Goal: Task Accomplishment & Management: Complete application form

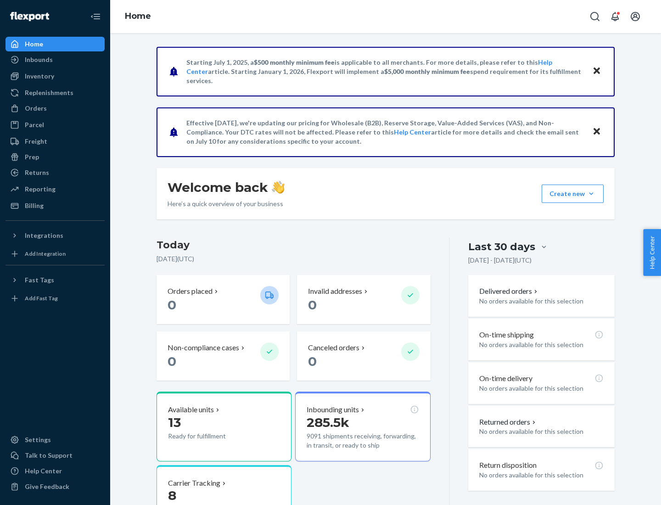
click at [591, 194] on button "Create new Create new inbound Create new order Create new product" at bounding box center [573, 194] width 62 height 18
click at [55, 60] on div "Inbounds" at bounding box center [54, 59] width 97 height 13
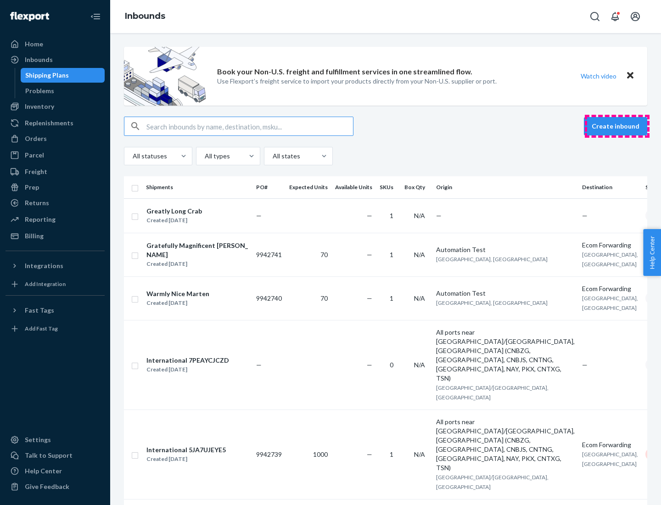
click at [617, 126] on button "Create inbound" at bounding box center [615, 126] width 63 height 18
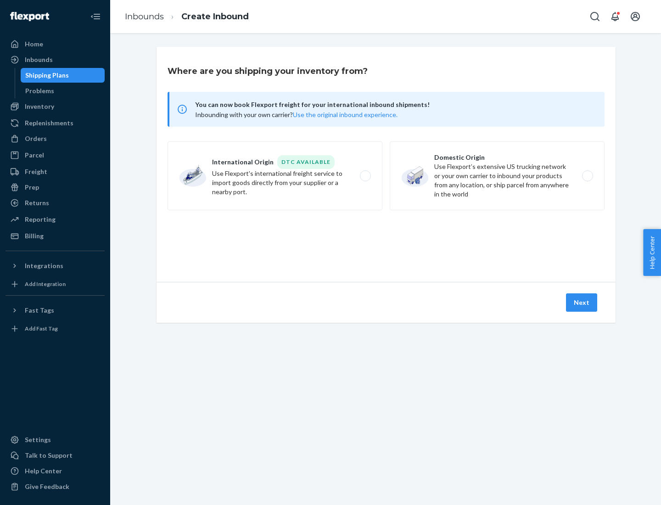
click at [497, 176] on label "Domestic Origin Use Flexport’s extensive US trucking network or your own carrie…" at bounding box center [497, 175] width 215 height 69
click at [587, 176] on input "Domestic Origin Use Flexport’s extensive US trucking network or your own carrie…" at bounding box center [590, 176] width 6 height 6
radio input "true"
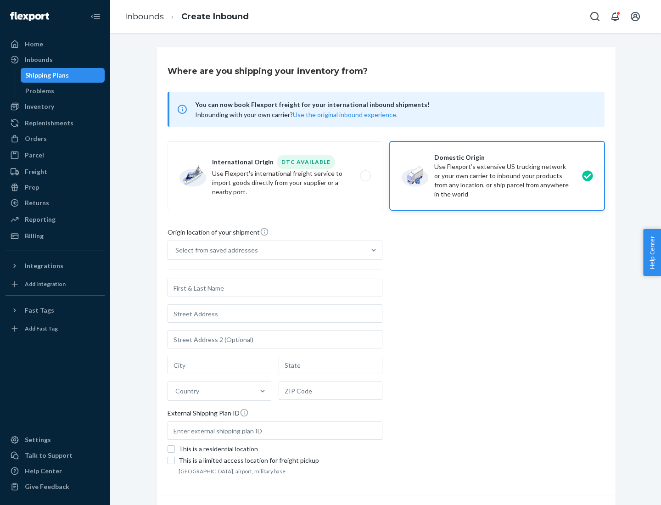
click at [267, 250] on div "Select from saved addresses" at bounding box center [266, 250] width 197 height 18
click at [176, 250] on input "Select from saved addresses" at bounding box center [175, 250] width 1 height 9
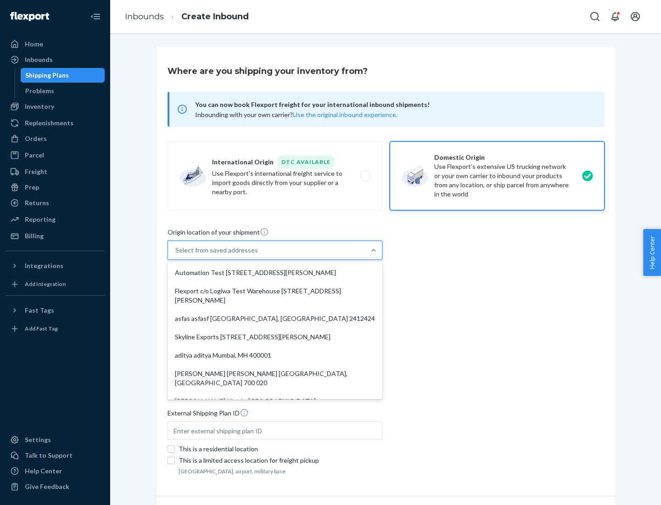
scroll to position [4, 0]
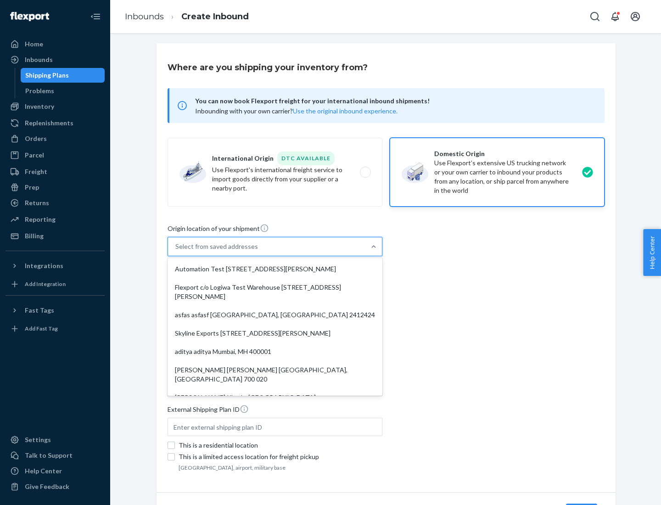
click at [275, 269] on div "Automation Test [STREET_ADDRESS][PERSON_NAME]" at bounding box center [274, 269] width 211 height 18
click at [176, 251] on input "option Automation Test [STREET_ADDRESS][PERSON_NAME]. 9 results available. Use …" at bounding box center [175, 246] width 1 height 9
type input "Automation Test"
type input "9th Floor"
type input "[GEOGRAPHIC_DATA]"
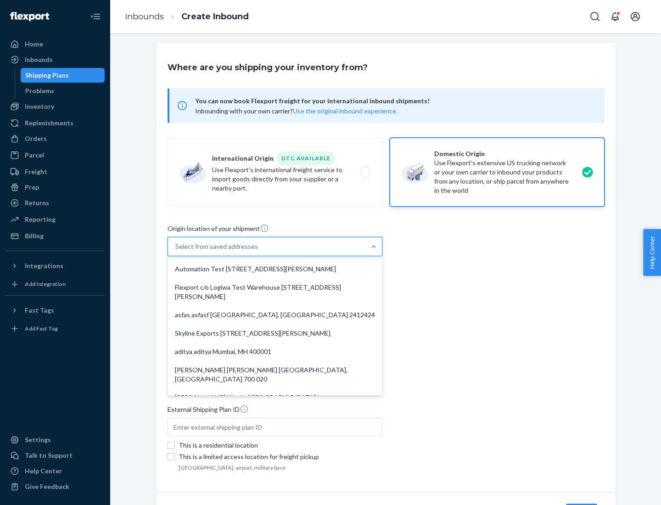
type input "CA"
type input "94104"
type input "[STREET_ADDRESS][PERSON_NAME]"
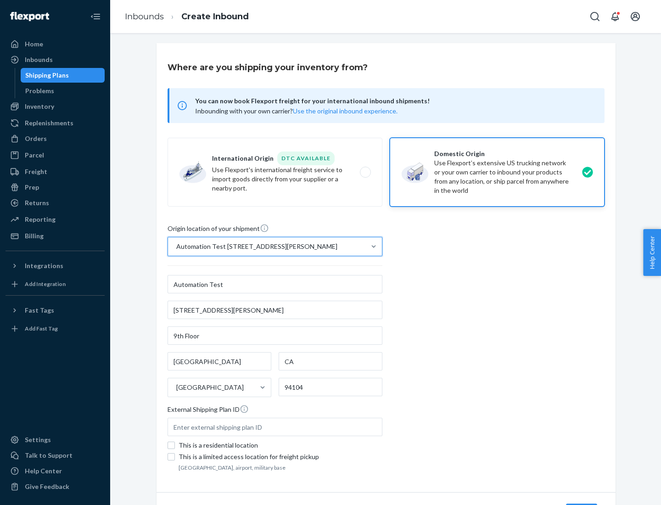
scroll to position [54, 0]
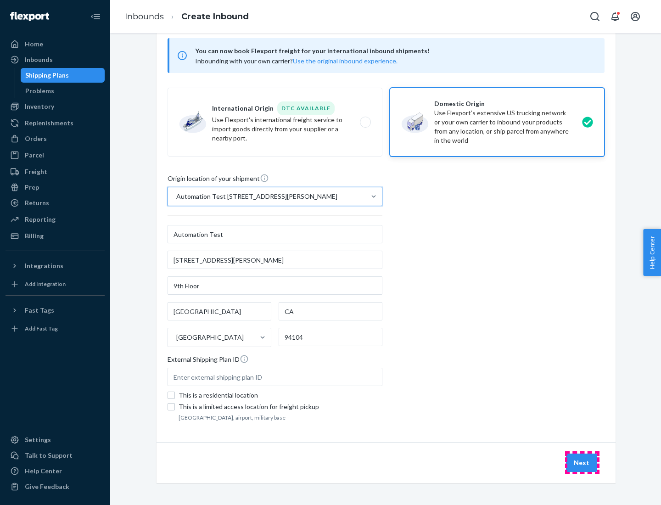
click at [582, 463] on button "Next" at bounding box center [581, 462] width 31 height 18
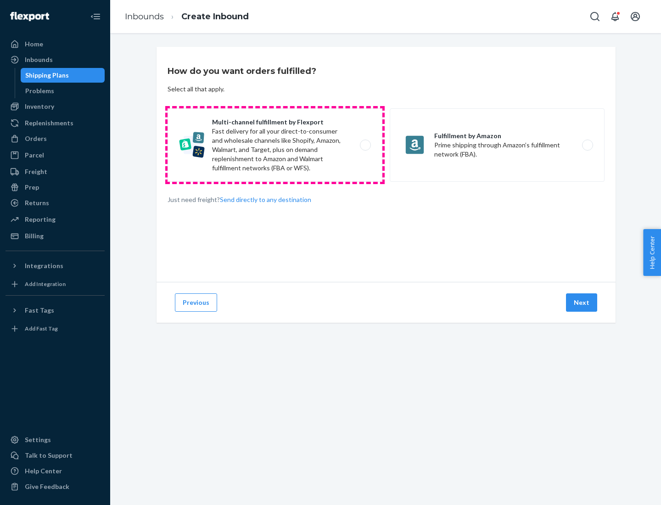
click at [275, 145] on label "Multi-channel fulfillment by Flexport Fast delivery for all your direct-to-cons…" at bounding box center [275, 144] width 215 height 73
click at [365, 145] on input "Multi-channel fulfillment by Flexport Fast delivery for all your direct-to-cons…" at bounding box center [368, 145] width 6 height 6
radio input "true"
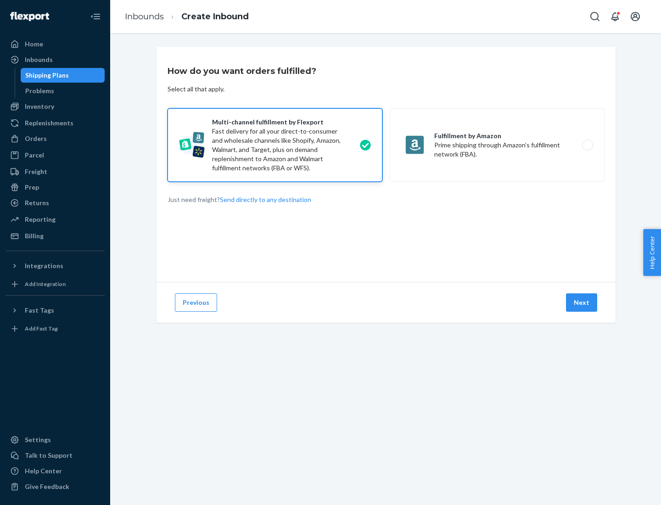
click at [582, 302] on button "Next" at bounding box center [581, 302] width 31 height 18
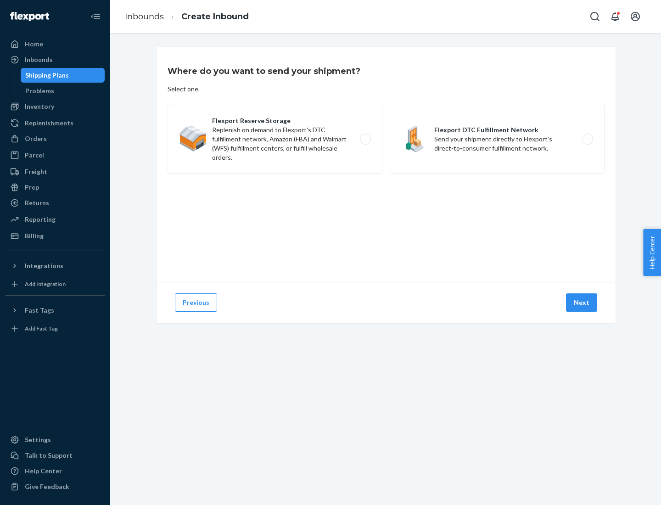
click at [497, 139] on label "Flexport DTC Fulfillment Network Send your shipment directly to Flexport's dire…" at bounding box center [497, 139] width 215 height 69
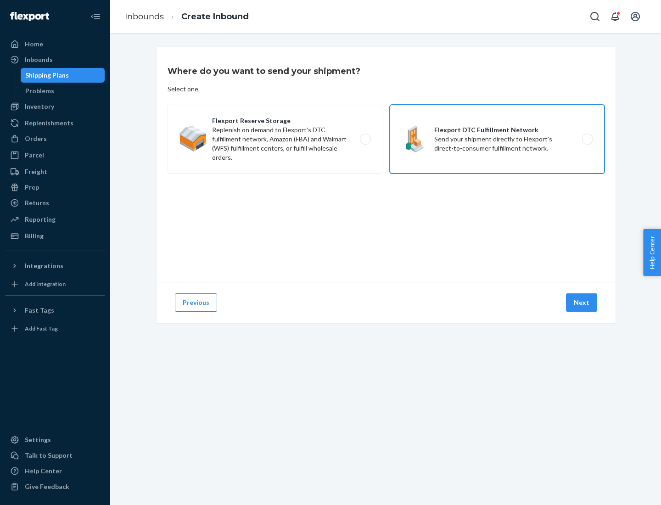
click at [587, 139] on input "Flexport DTC Fulfillment Network Send your shipment directly to Flexport's dire…" at bounding box center [590, 139] width 6 height 6
radio input "true"
click at [582, 302] on button "Next" at bounding box center [581, 302] width 31 height 18
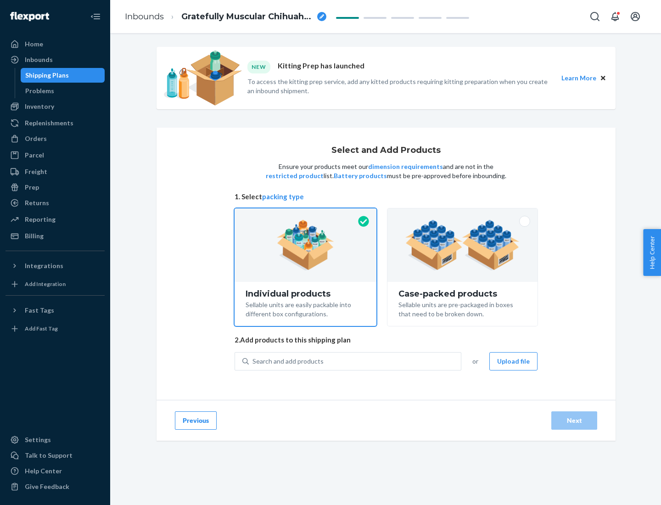
click at [463, 245] on img at bounding box center [462, 245] width 114 height 50
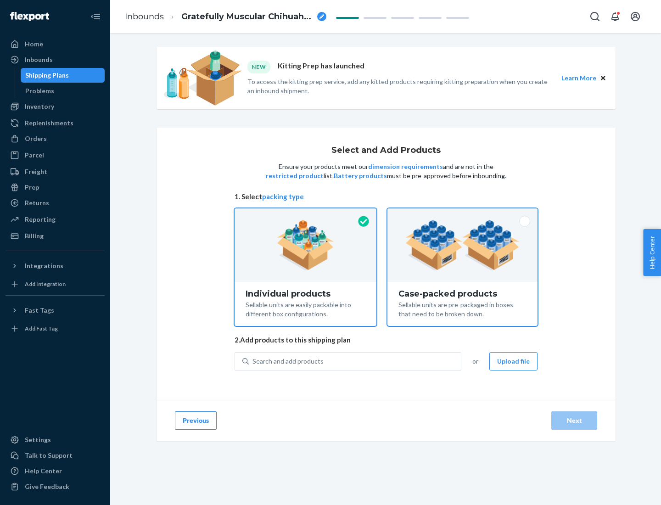
click at [463, 214] on input "Case-packed products Sellable units are pre-packaged in boxes that need to be b…" at bounding box center [462, 211] width 6 height 6
radio input "true"
radio input "false"
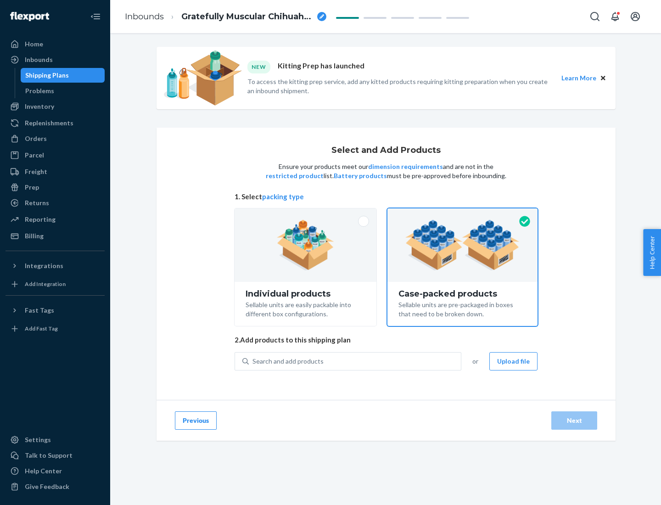
click at [355, 361] on div "Search and add products" at bounding box center [355, 361] width 212 height 17
click at [253, 361] on input "Search and add products" at bounding box center [252, 361] width 1 height 9
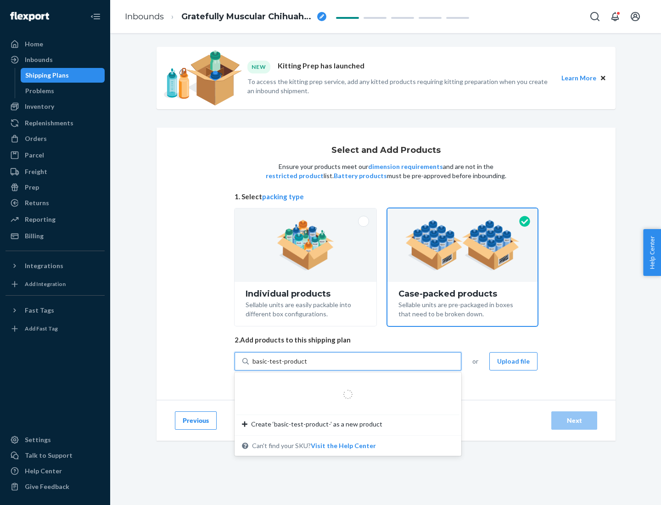
type input "basic-test-product-1"
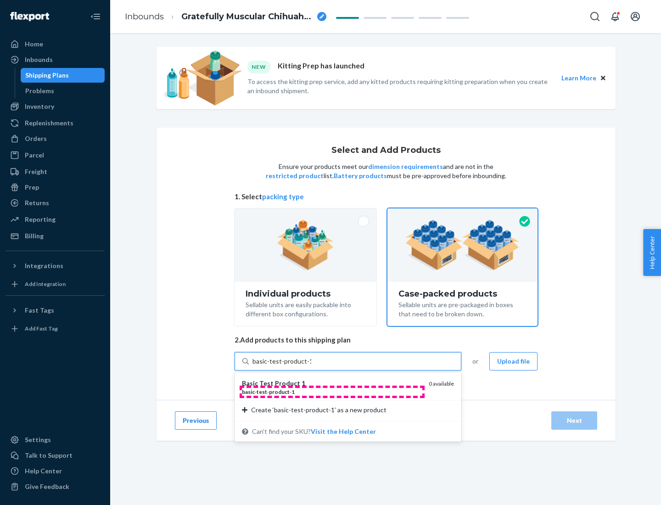
click at [332, 392] on div "basic - test - product - 1" at bounding box center [331, 392] width 179 height 8
click at [311, 366] on input "basic-test-product-1" at bounding box center [281, 361] width 59 height 9
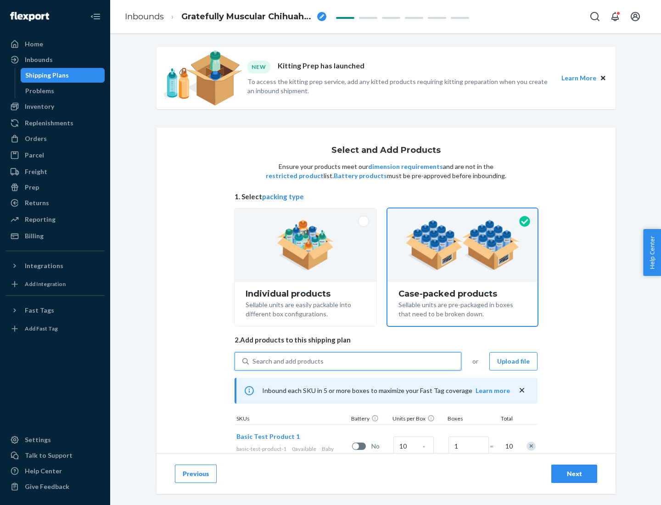
scroll to position [33, 0]
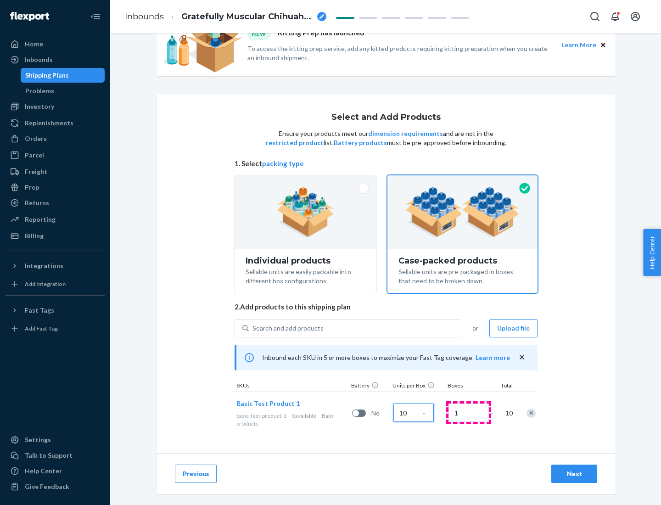
type input "10"
type input "7"
click at [574, 474] on div "Next" at bounding box center [574, 473] width 30 height 9
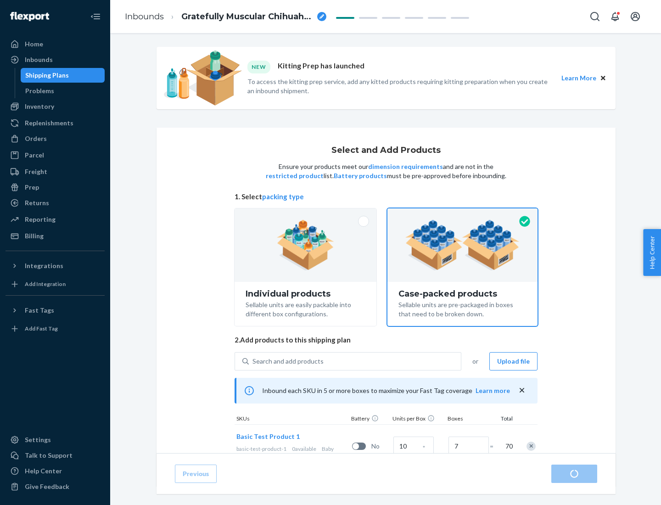
radio input "true"
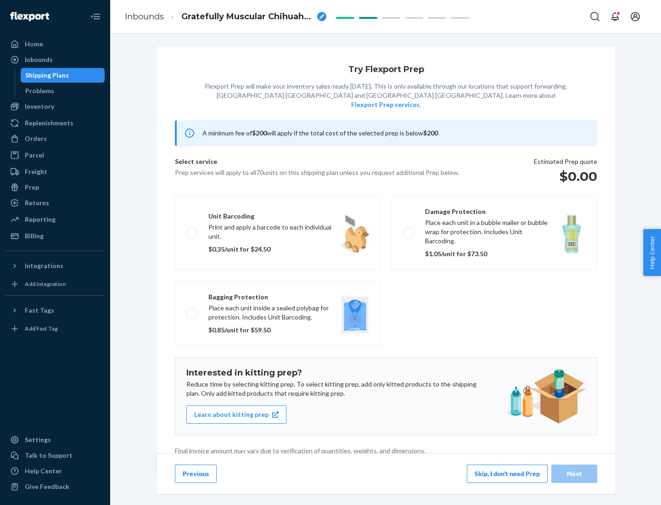
scroll to position [2, 0]
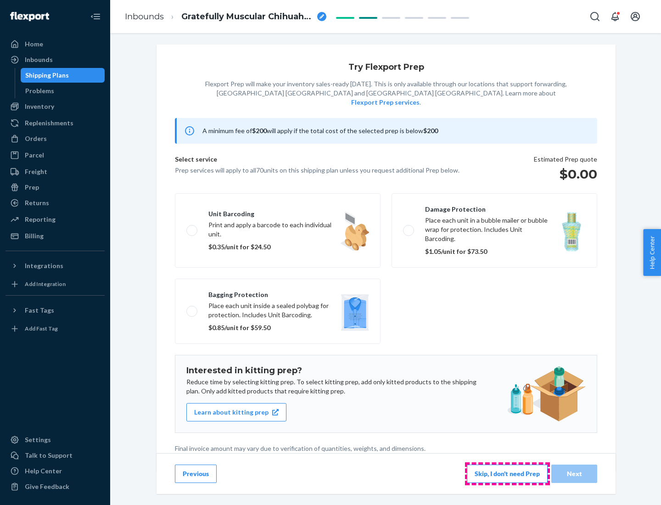
click at [507, 473] on button "Skip, I don't need Prep" at bounding box center [507, 473] width 81 height 18
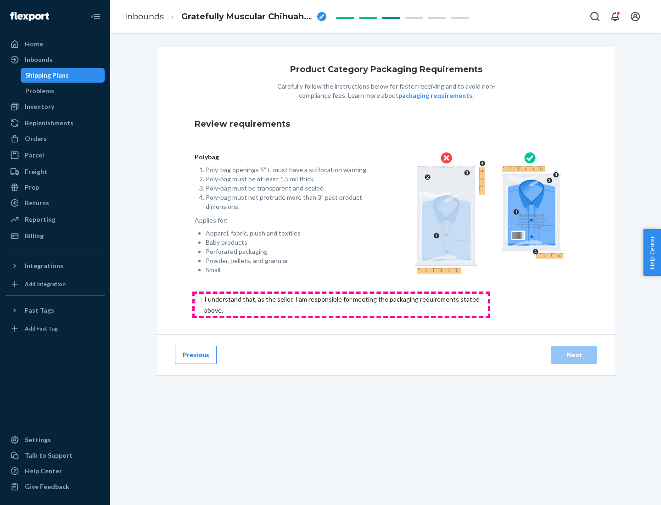
click at [341, 304] on input "checkbox" at bounding box center [347, 305] width 305 height 22
checkbox input "true"
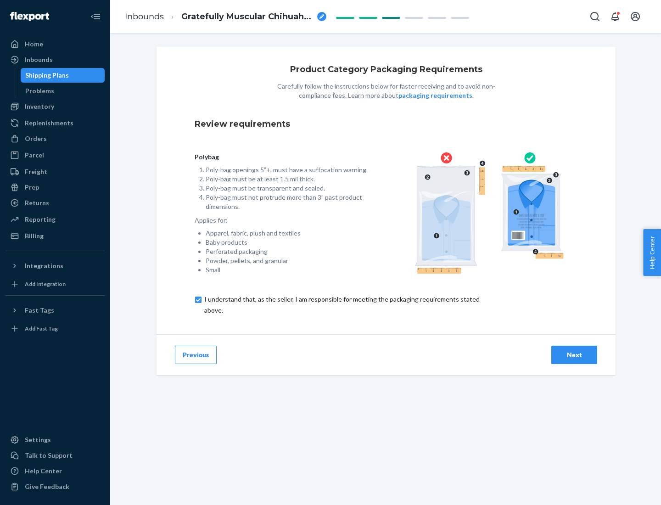
click at [574, 354] on div "Next" at bounding box center [574, 354] width 30 height 9
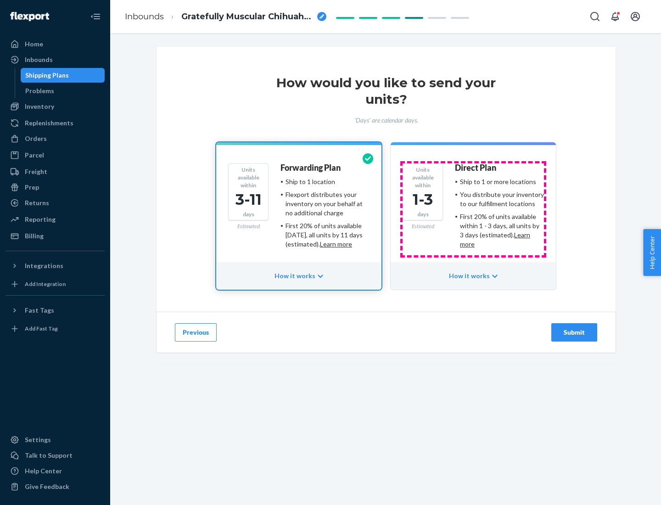
click at [473, 209] on ul "Ship to 1 or more locations You distribute your inventory to our fulfillment lo…" at bounding box center [499, 213] width 89 height 72
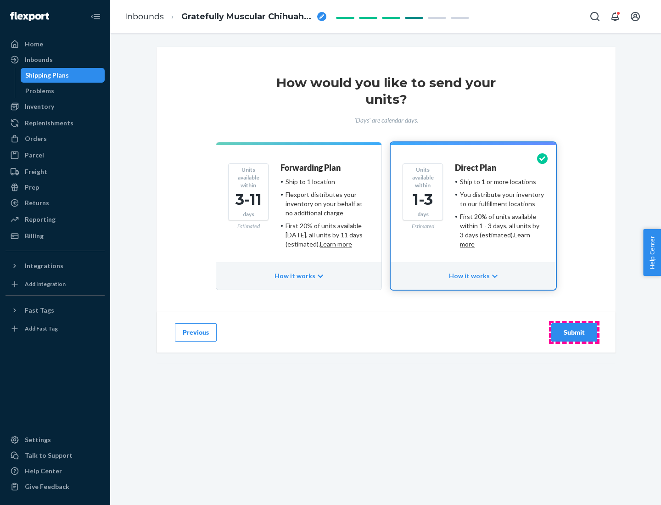
click at [574, 332] on div "Submit" at bounding box center [574, 332] width 30 height 9
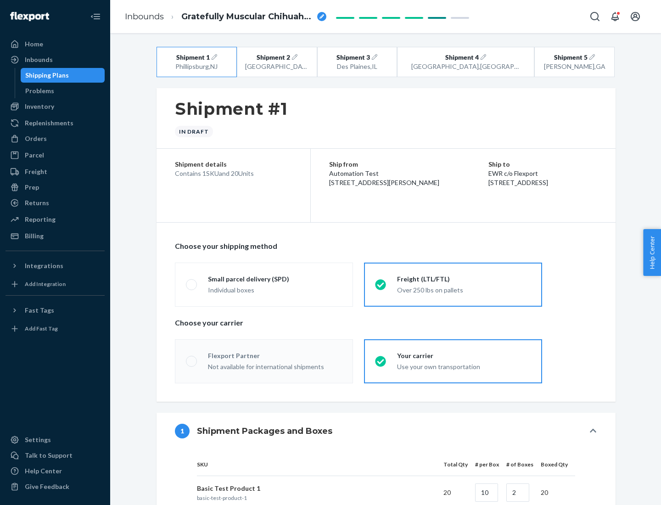
radio input "true"
radio input "false"
radio input "true"
radio input "false"
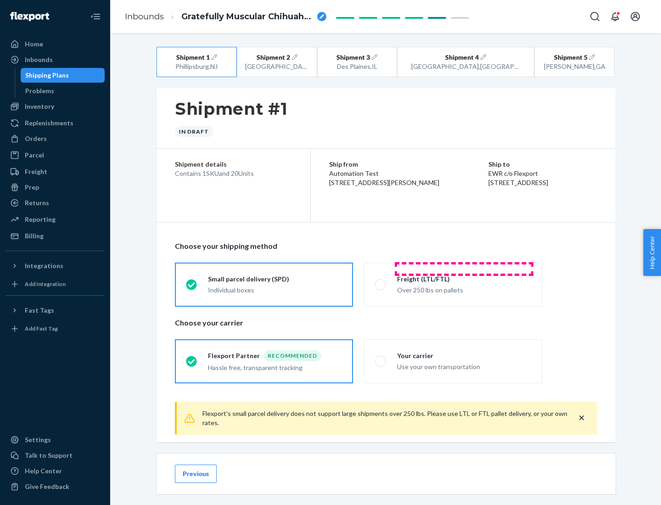
scroll to position [10, 0]
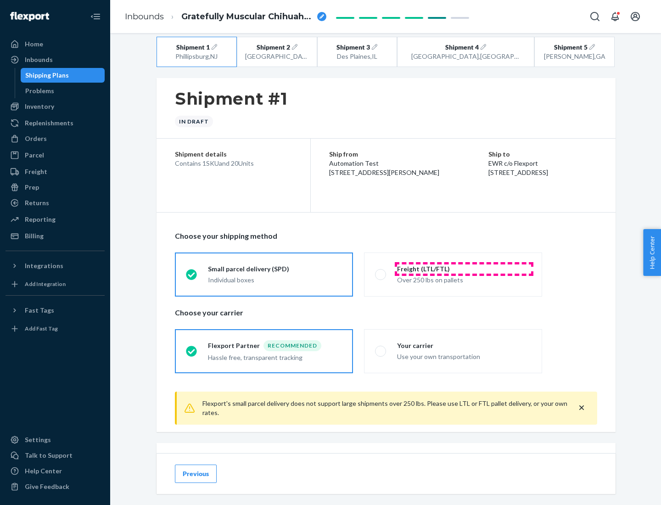
click at [464, 268] on div "Freight (LTL/FTL)" at bounding box center [464, 268] width 134 height 9
click at [381, 271] on input "Freight (LTL/FTL) Over 250 lbs on pallets" at bounding box center [378, 274] width 6 height 6
radio input "true"
radio input "false"
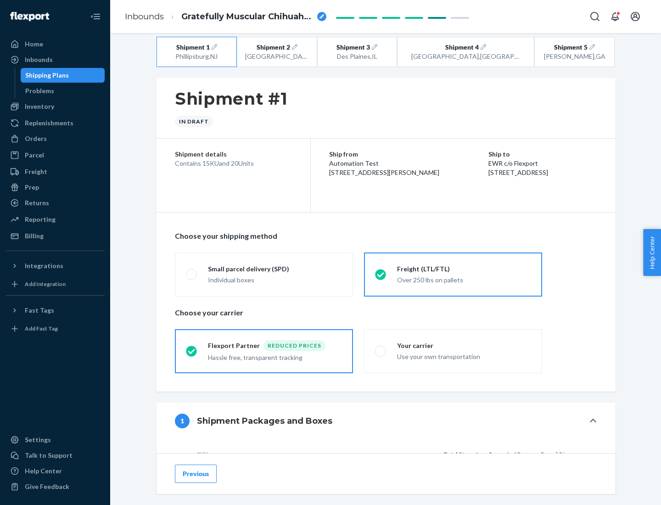
scroll to position [87, 0]
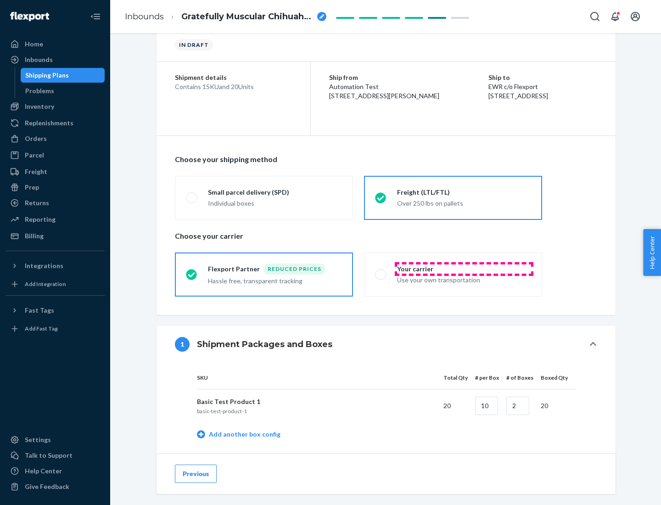
click at [464, 268] on div "Your carrier" at bounding box center [464, 268] width 134 height 9
click at [381, 271] on input "Your carrier Use your own transportation" at bounding box center [378, 274] width 6 height 6
radio input "true"
radio input "false"
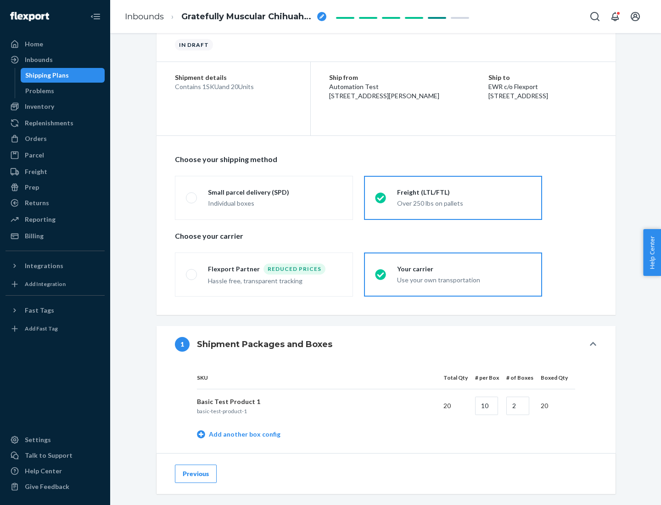
scroll to position [290, 0]
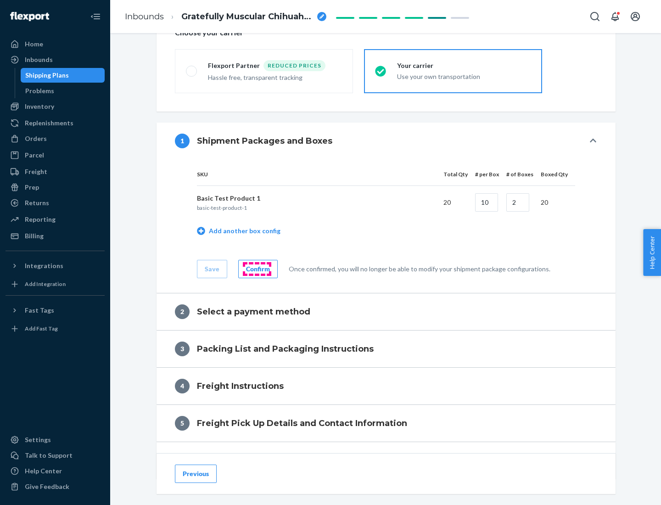
click at [257, 268] on div "Confirm" at bounding box center [258, 268] width 24 height 9
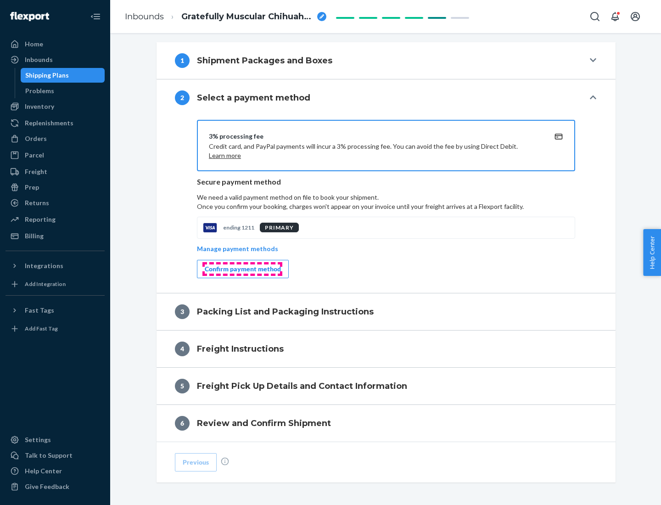
click at [242, 269] on div "Confirm payment method" at bounding box center [243, 268] width 76 height 9
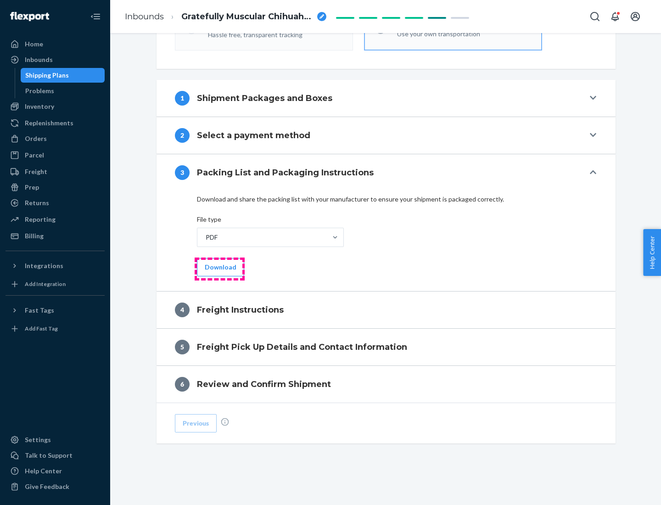
scroll to position [331, 0]
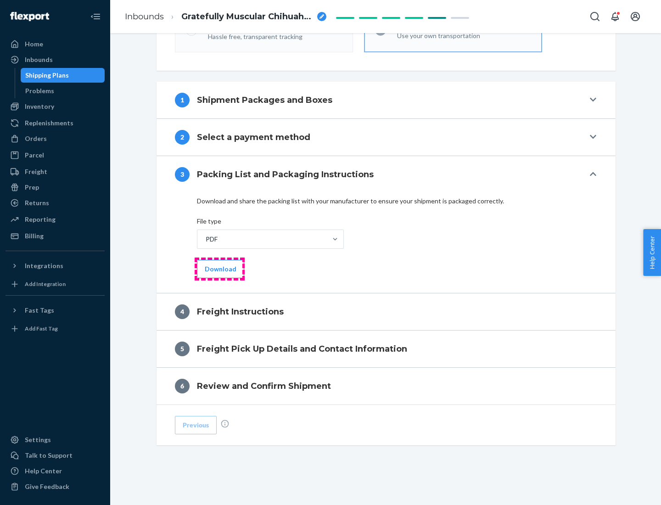
click at [219, 268] on button "Download" at bounding box center [220, 269] width 47 height 18
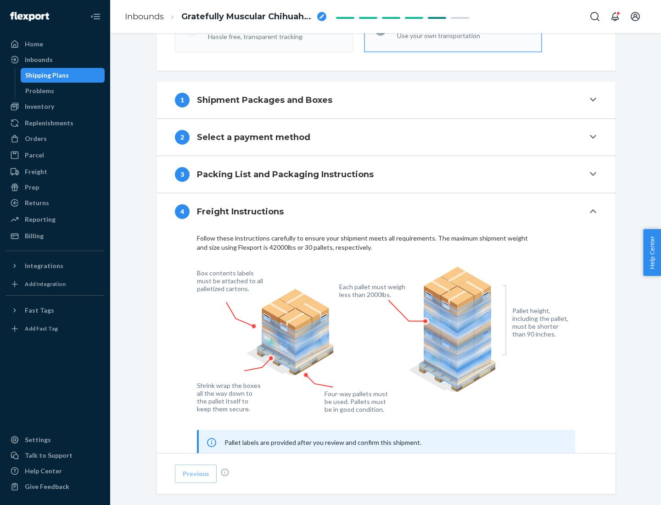
scroll to position [555, 0]
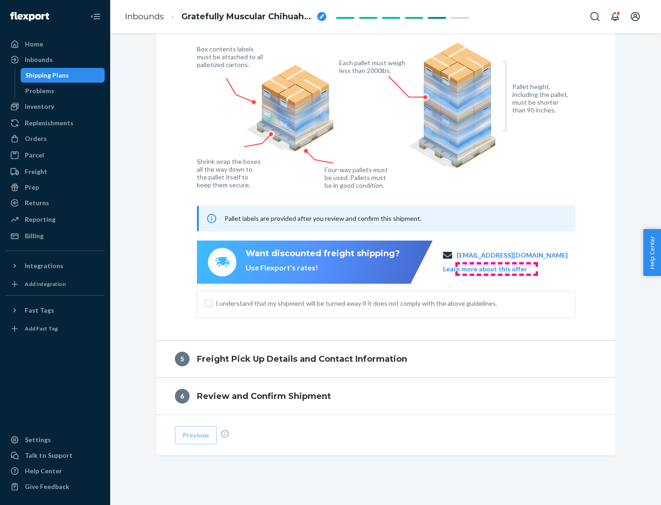
click at [496, 268] on button "Learn more about this offer" at bounding box center [485, 268] width 84 height 9
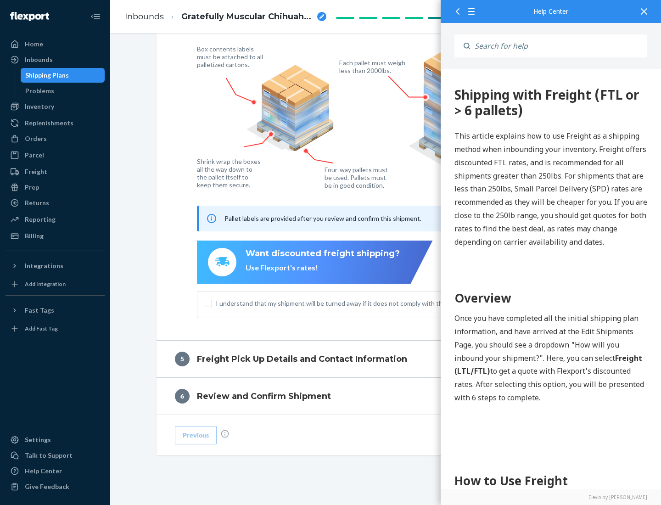
scroll to position [0, 0]
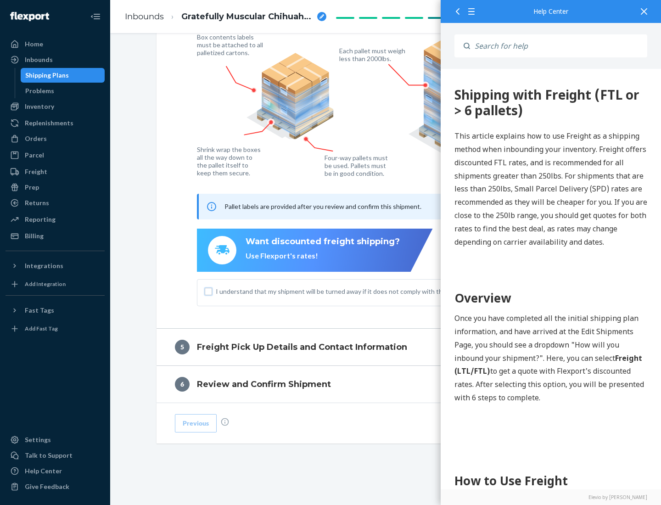
click at [208, 291] on input "I understand that my shipment will be turned away if it does not comply with th…" at bounding box center [208, 291] width 7 height 7
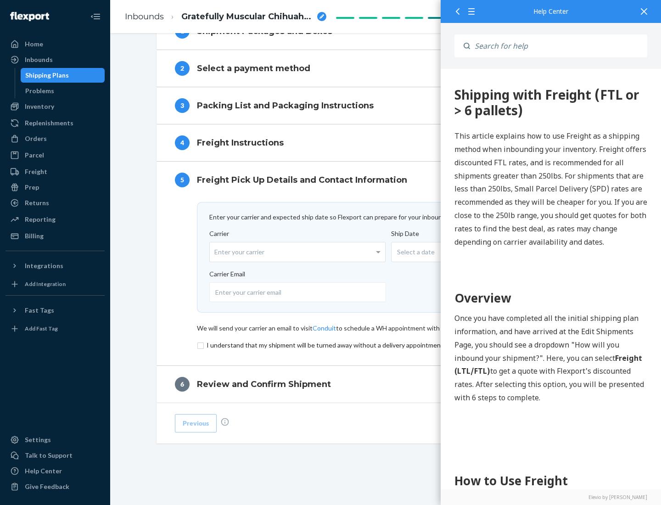
click at [386, 345] on input "checkbox" at bounding box center [386, 345] width 378 height 11
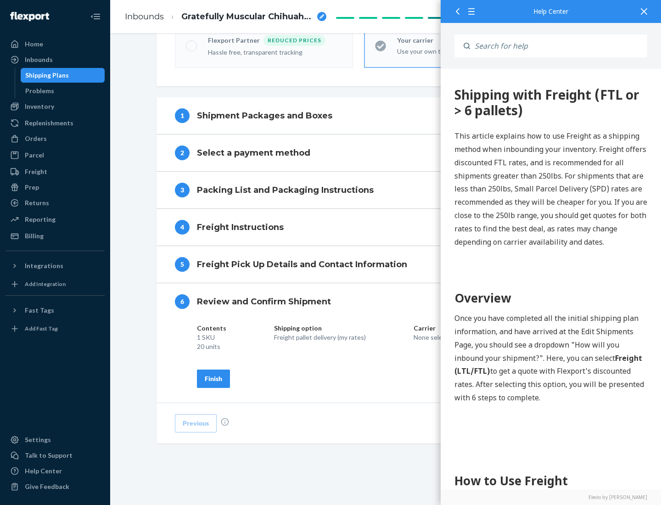
scroll to position [315, 0]
click at [213, 378] on div "Finish" at bounding box center [213, 378] width 17 height 9
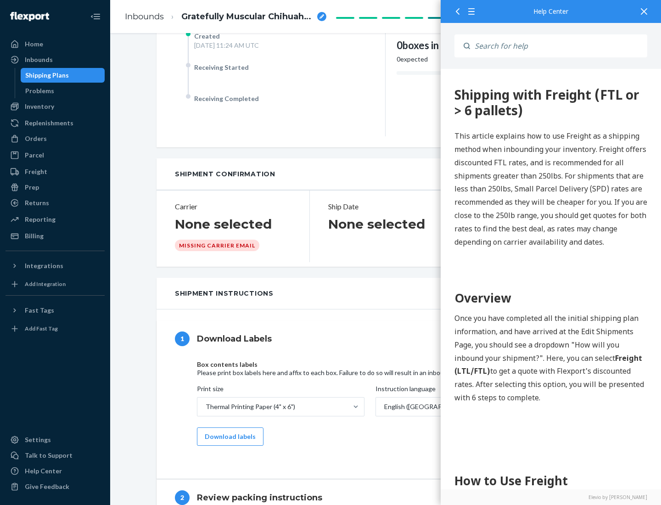
scroll to position [0, 0]
